Goal: Information Seeking & Learning: Learn about a topic

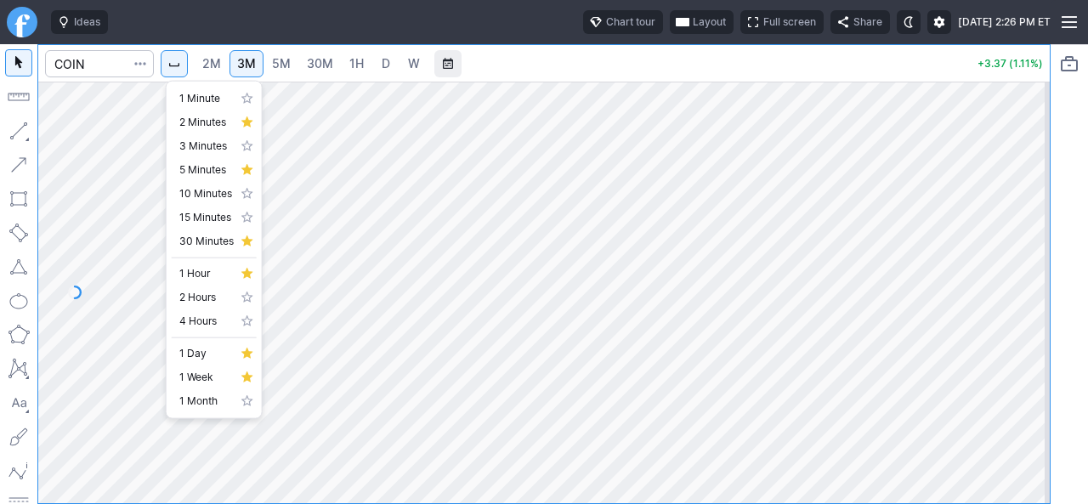
drag, startPoint x: 848, startPoint y: 310, endPoint x: 724, endPoint y: 315, distance: 124.2
click at [734, 312] on div at bounding box center [544, 252] width 1088 height 504
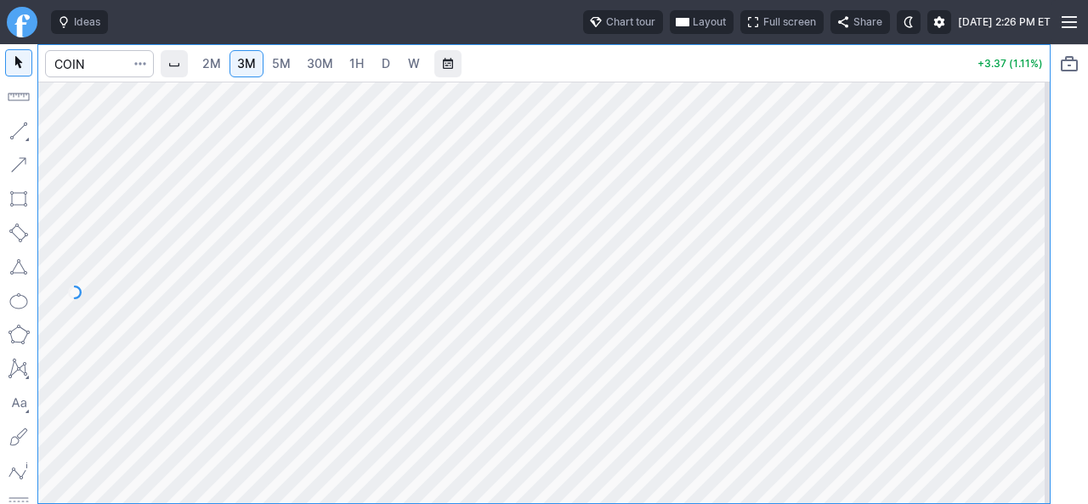
click at [977, 292] on body "Ideas Chart tour Layout Full screen Share [DATE] 2:26 PM ET 2M 3M 5M 30M 1H D W…" at bounding box center [544, 252] width 1088 height 504
click at [212, 59] on span "2M" at bounding box center [211, 63] width 19 height 14
click at [1037, 298] on div at bounding box center [543, 293] width 1011 height 422
click at [1031, 271] on div at bounding box center [543, 293] width 1011 height 422
click at [1063, 265] on div "2M 5M 30M 1H D W +3.35 (1.11%)" at bounding box center [544, 274] width 1088 height 460
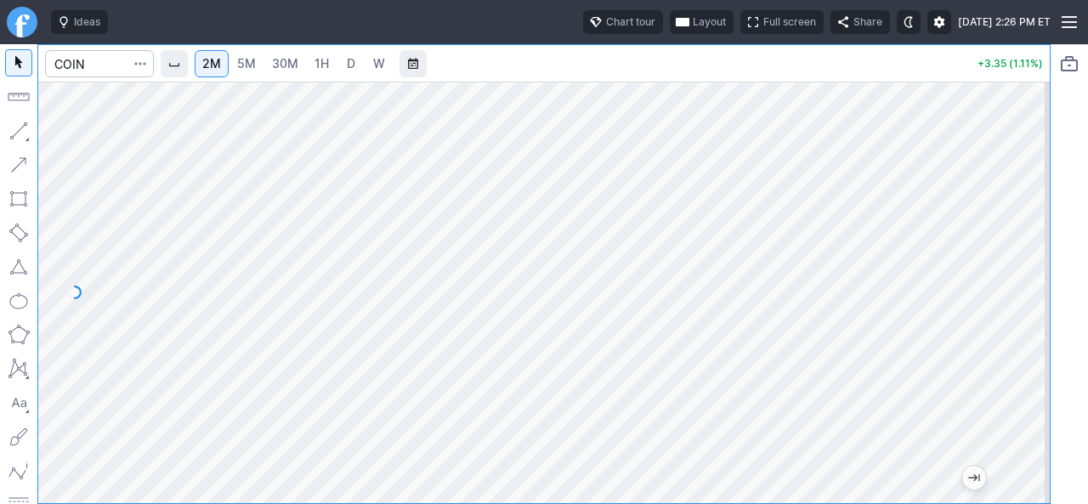
click at [1085, 293] on div "2M 5M 30M 1H D W +3.35 (1.11%)" at bounding box center [544, 274] width 1088 height 460
click at [1088, 310] on html "Ideas Chart tour Layout Full screen Share [DATE] 2:26 PM ET 2M 5M 30M 1H D W +3…" at bounding box center [544, 252] width 1088 height 504
click at [1056, 277] on div "2M 5M 30M 1H D W +3.35 (1.11%)" at bounding box center [544, 274] width 1088 height 460
click at [1088, 317] on html "Ideas Chart tour Layout Full screen Share [DATE] 2:26 PM ET 2M 5M 30M 1H D W +3…" at bounding box center [544, 252] width 1088 height 504
click at [1088, 269] on html "Ideas Chart tour Layout Full screen Share [DATE] 2:26 PM ET 2M 5M 30M 1H D W +3…" at bounding box center [544, 252] width 1088 height 504
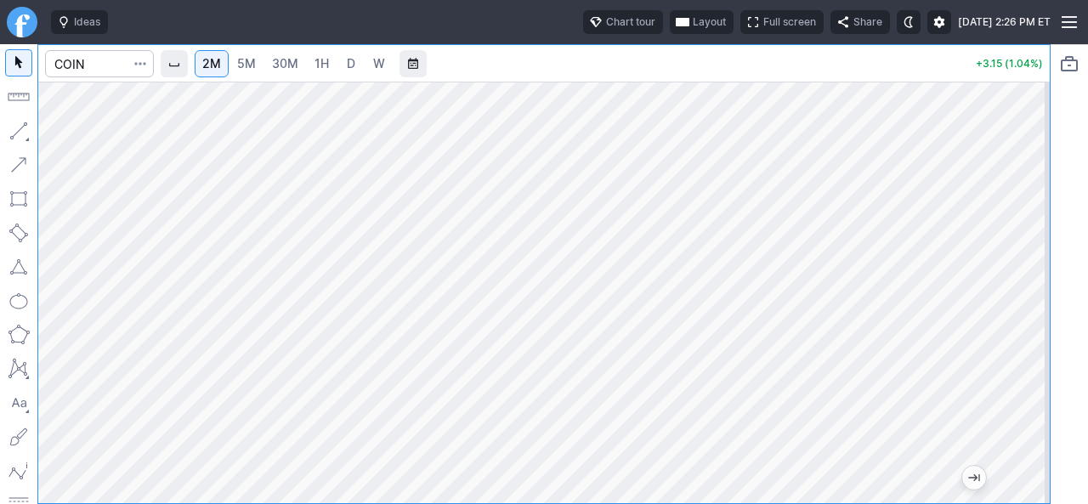
click at [0, 213] on html "Ideas Chart tour Layout Full screen Share [DATE] 2:26 PM ET 2M 5M 30M 1H D W +3…" at bounding box center [544, 252] width 1088 height 504
drag, startPoint x: 1030, startPoint y: 263, endPoint x: 1039, endPoint y: 301, distance: 38.4
click at [1039, 301] on div at bounding box center [1032, 288] width 36 height 379
drag, startPoint x: 1039, startPoint y: 343, endPoint x: 1039, endPoint y: 393, distance: 50.1
click at [1040, 393] on div at bounding box center [1032, 288] width 36 height 379
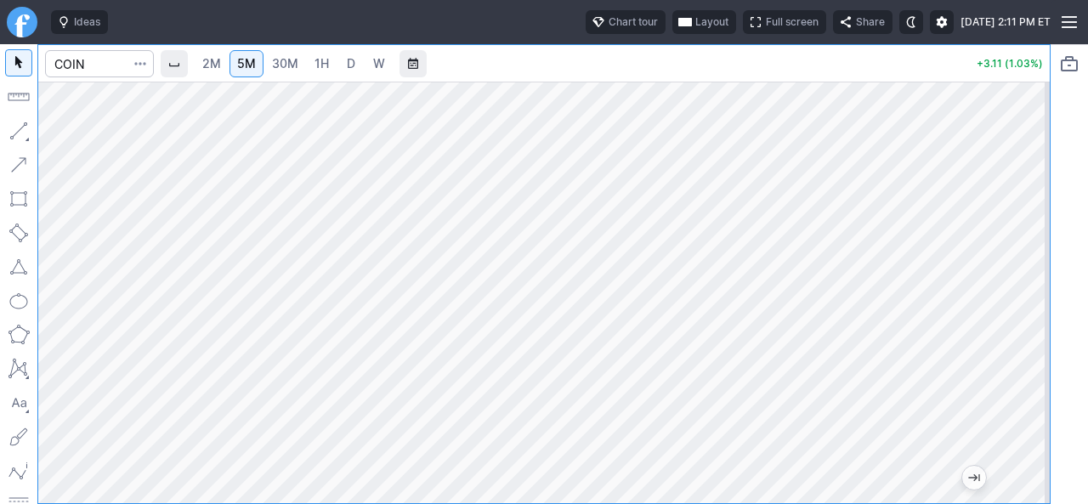
drag, startPoint x: 1027, startPoint y: 353, endPoint x: 1025, endPoint y: 286, distance: 66.3
click at [1035, 282] on div at bounding box center [1032, 288] width 36 height 379
drag, startPoint x: 1032, startPoint y: 399, endPoint x: 1018, endPoint y: 354, distance: 46.2
click at [1035, 349] on div at bounding box center [1032, 288] width 36 height 379
drag, startPoint x: 1024, startPoint y: 300, endPoint x: 1034, endPoint y: 329, distance: 30.4
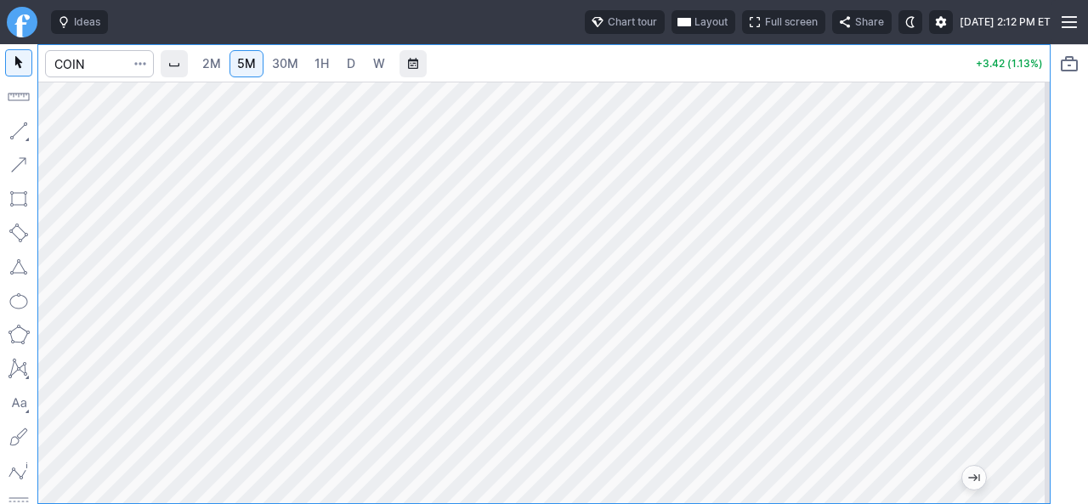
click at [1034, 329] on div at bounding box center [1032, 288] width 36 height 379
drag, startPoint x: 1017, startPoint y: 270, endPoint x: 1028, endPoint y: 179, distance: 91.6
click at [1028, 179] on div at bounding box center [1032, 288] width 36 height 379
drag, startPoint x: 1032, startPoint y: 324, endPoint x: 1021, endPoint y: 353, distance: 30.9
click at [1021, 353] on div at bounding box center [1032, 288] width 36 height 379
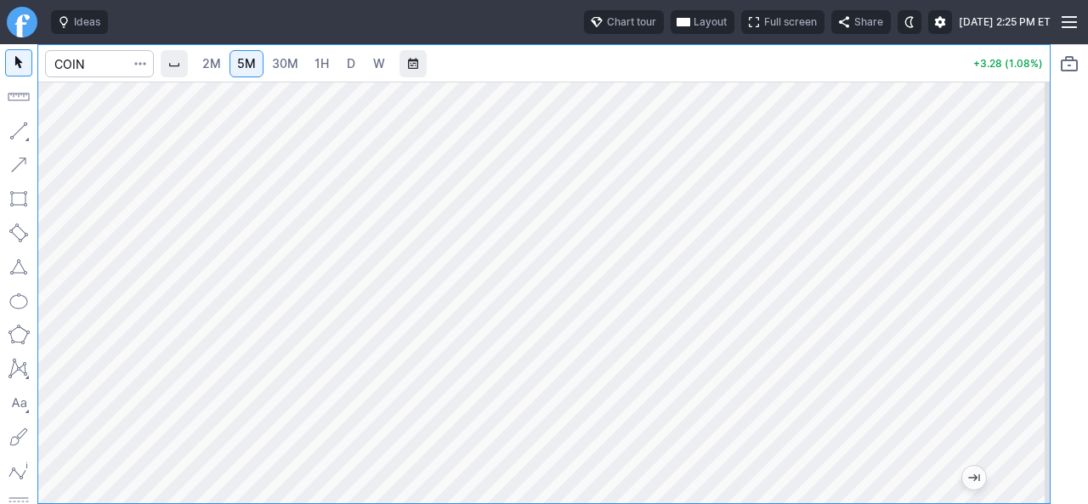
drag, startPoint x: 1031, startPoint y: 335, endPoint x: 1034, endPoint y: 292, distance: 43.4
click at [1034, 292] on div at bounding box center [1032, 288] width 36 height 379
drag, startPoint x: 1034, startPoint y: 312, endPoint x: 1031, endPoint y: 328, distance: 16.3
click at [1031, 328] on div at bounding box center [1032, 288] width 36 height 379
click at [1028, 297] on div at bounding box center [1032, 288] width 36 height 379
